Goal: Transaction & Acquisition: Subscribe to service/newsletter

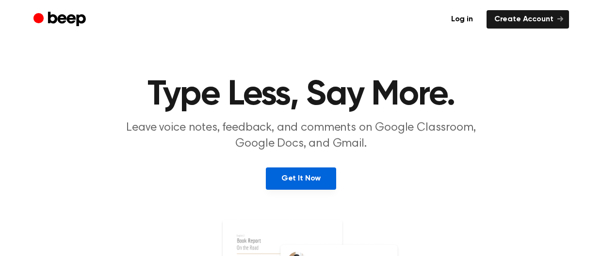
click at [316, 186] on link "Get It Now" at bounding box center [301, 179] width 70 height 22
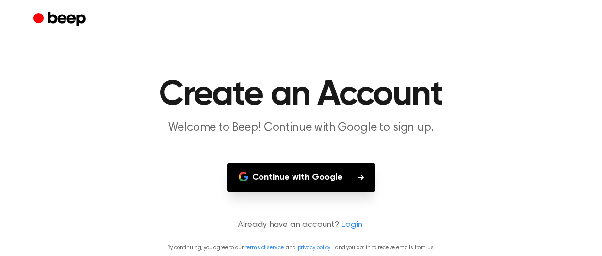
click at [314, 183] on button "Continue with Google" at bounding box center [301, 177] width 148 height 29
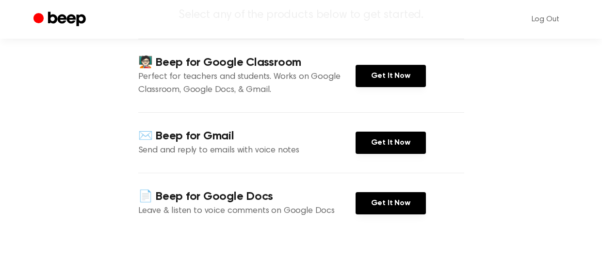
scroll to position [89, 0]
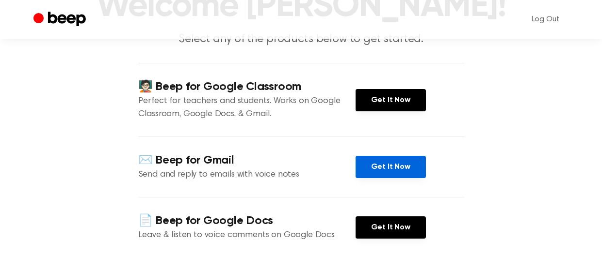
click at [376, 164] on link "Get It Now" at bounding box center [390, 167] width 70 height 22
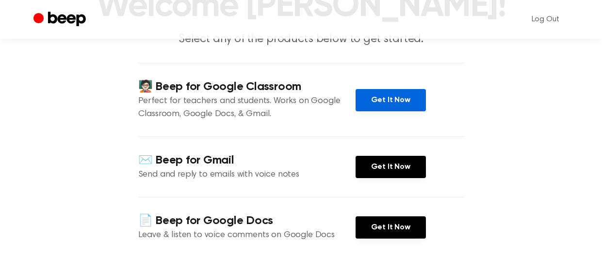
click at [386, 100] on link "Get It Now" at bounding box center [390, 100] width 70 height 22
